Goal: Navigation & Orientation: Find specific page/section

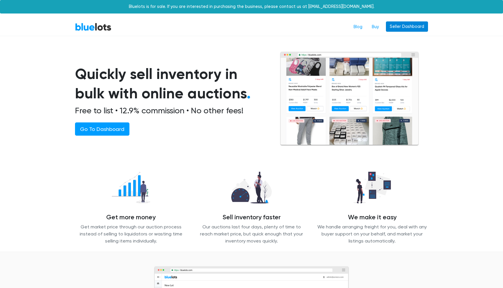
click at [412, 25] on link "Seller Dashboard" at bounding box center [407, 26] width 42 height 11
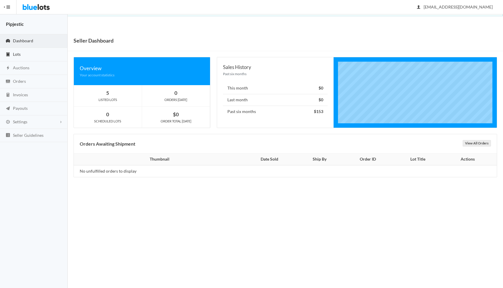
click at [15, 55] on span "Lots" at bounding box center [17, 54] width 8 height 5
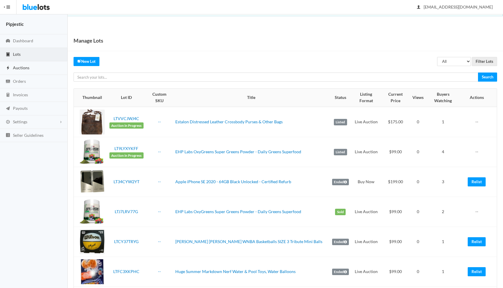
click at [22, 68] on span "Auctions" at bounding box center [21, 67] width 16 height 5
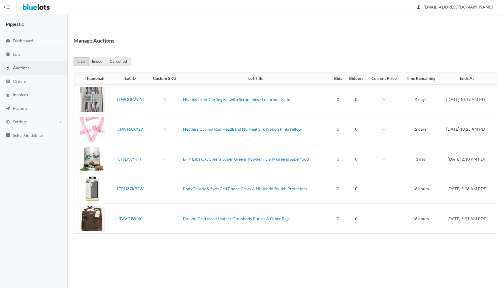
click at [189, 1] on div "[EMAIL_ADDRESS][DOMAIN_NAME] Sign Out" at bounding box center [259, 7] width 486 height 14
